Goal: Complete application form

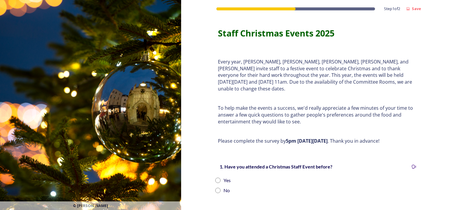
click at [215, 178] on input "radio" at bounding box center [217, 180] width 5 height 5
radio input "true"
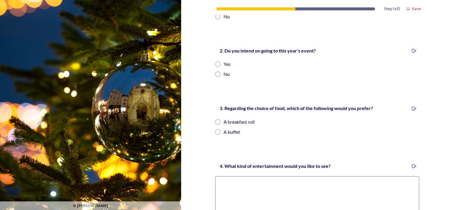
scroll to position [178, 0]
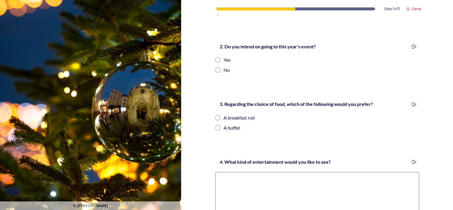
click at [216, 57] on input "radio" at bounding box center [217, 59] width 5 height 5
radio input "true"
click at [215, 115] on input "radio" at bounding box center [217, 117] width 5 height 5
radio input "true"
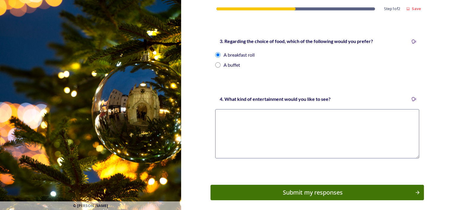
scroll to position [258, 0]
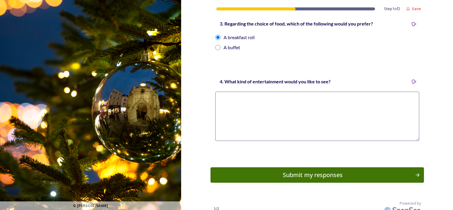
click at [267, 102] on textarea at bounding box center [317, 116] width 204 height 49
type textarea "R"
type textarea "Music, raffle and silent disco"
click at [279, 170] on div "Submit my responses" at bounding box center [312, 174] width 200 height 9
